Goal: Information Seeking & Learning: Learn about a topic

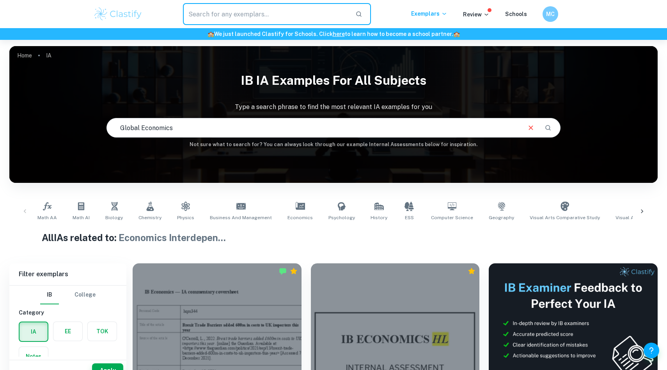
click at [265, 14] on input "text" at bounding box center [266, 14] width 166 height 22
click at [251, 137] on input "Global Economics" at bounding box center [313, 128] width 413 height 22
type input "Global Economics sustainability"
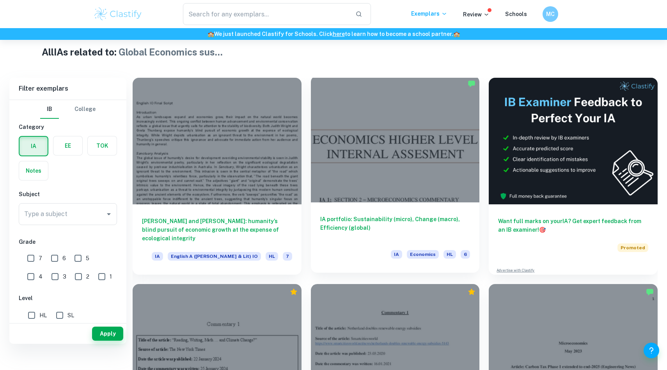
scroll to position [188, 0]
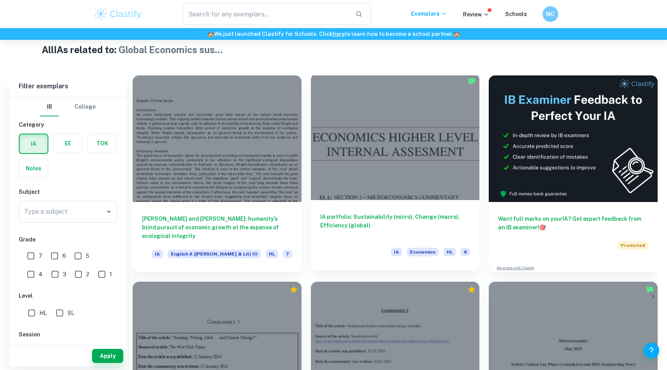
click at [416, 191] on div at bounding box center [395, 136] width 169 height 126
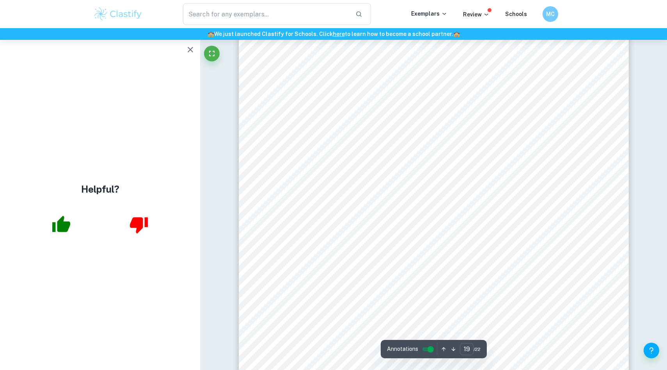
scroll to position [9252, 0]
type input "19"
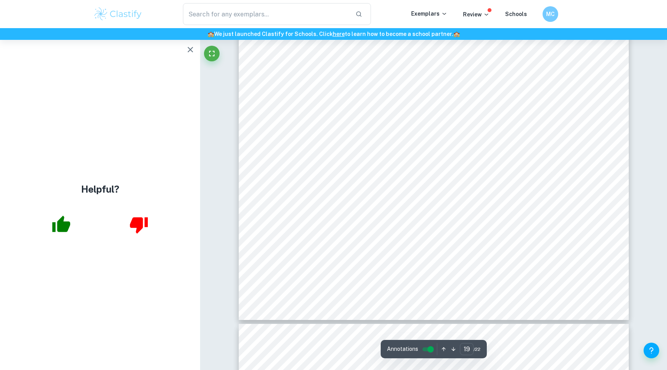
scroll to position [9492, 0]
